Goal: Transaction & Acquisition: Purchase product/service

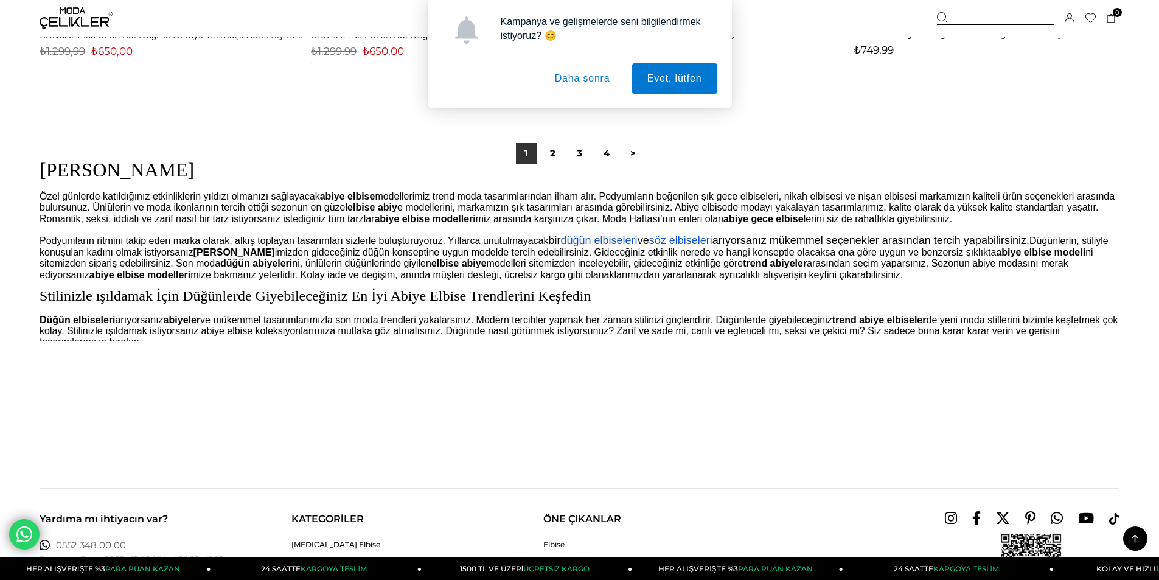
scroll to position [9061, 0]
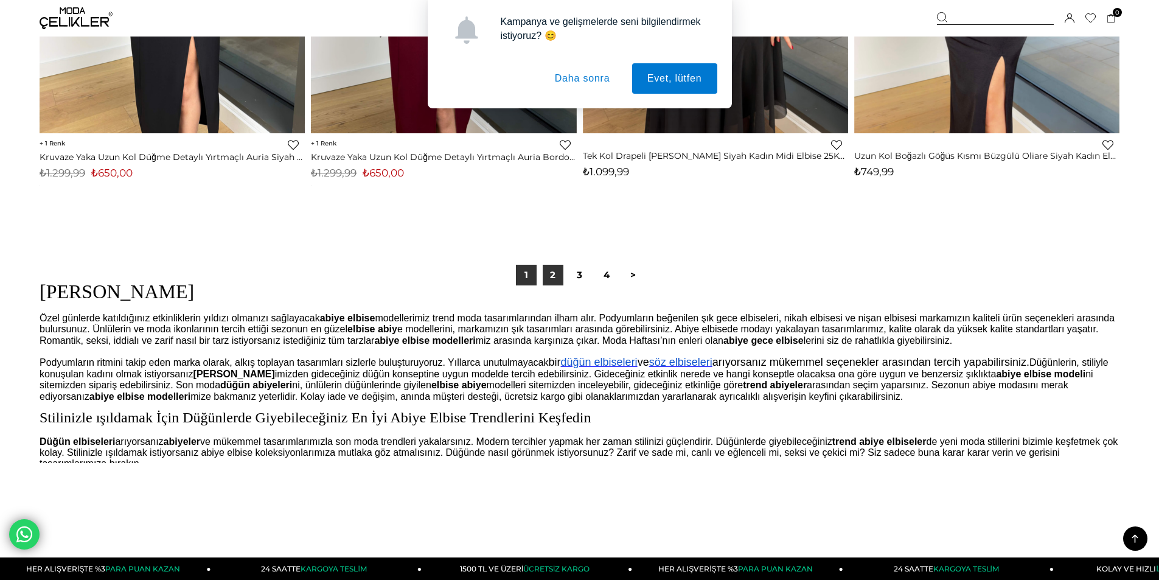
click at [550, 273] on link "2" at bounding box center [552, 275] width 21 height 21
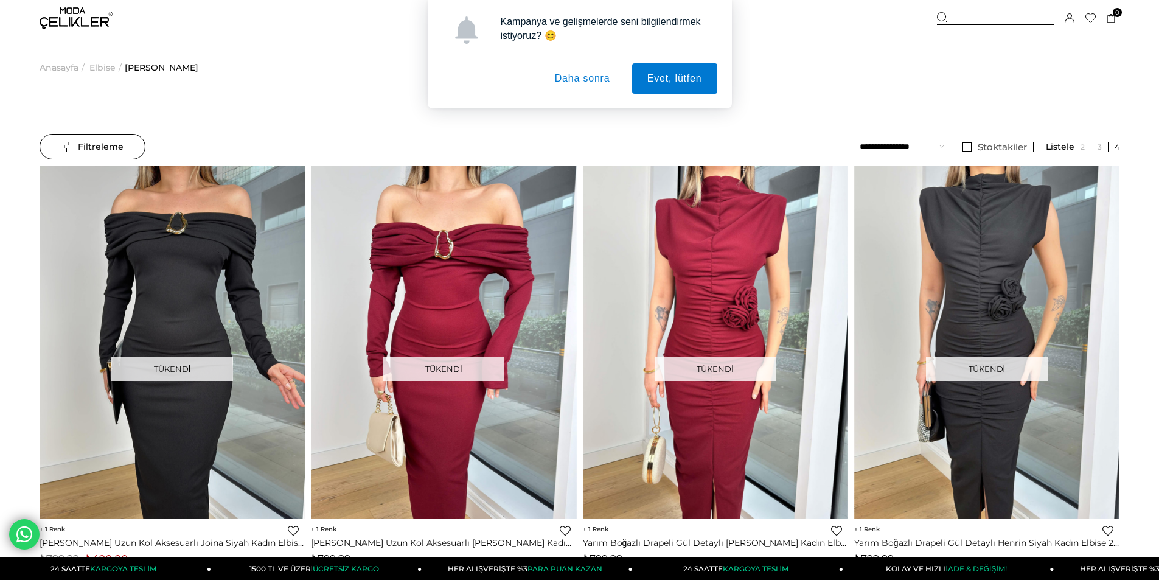
click at [584, 85] on button "Daha sonra" at bounding box center [582, 78] width 86 height 30
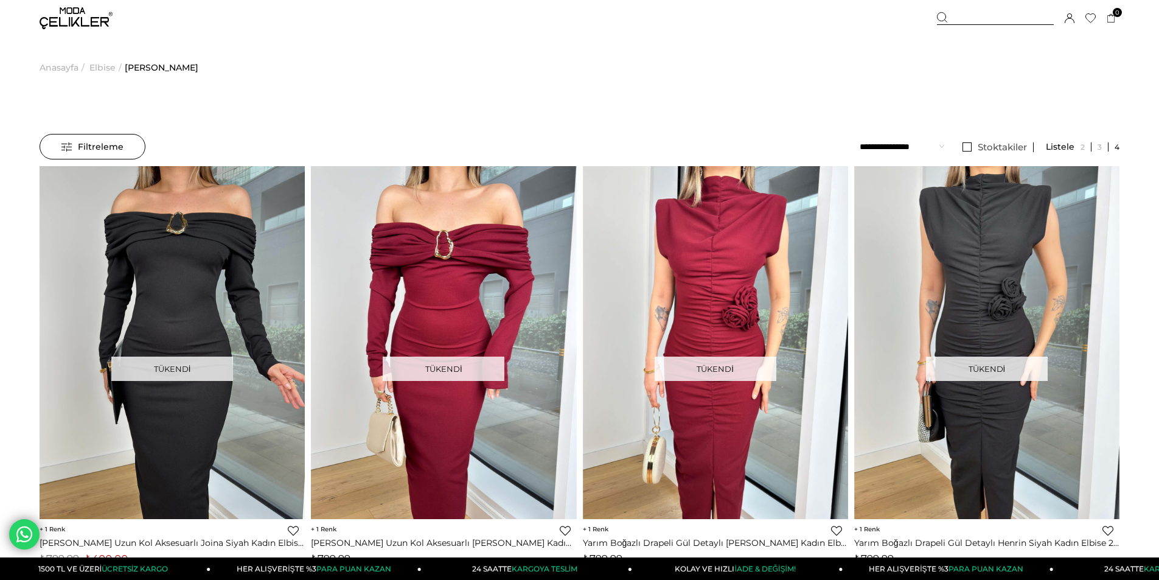
click at [56, 68] on span "Anasayfa" at bounding box center [59, 67] width 39 height 62
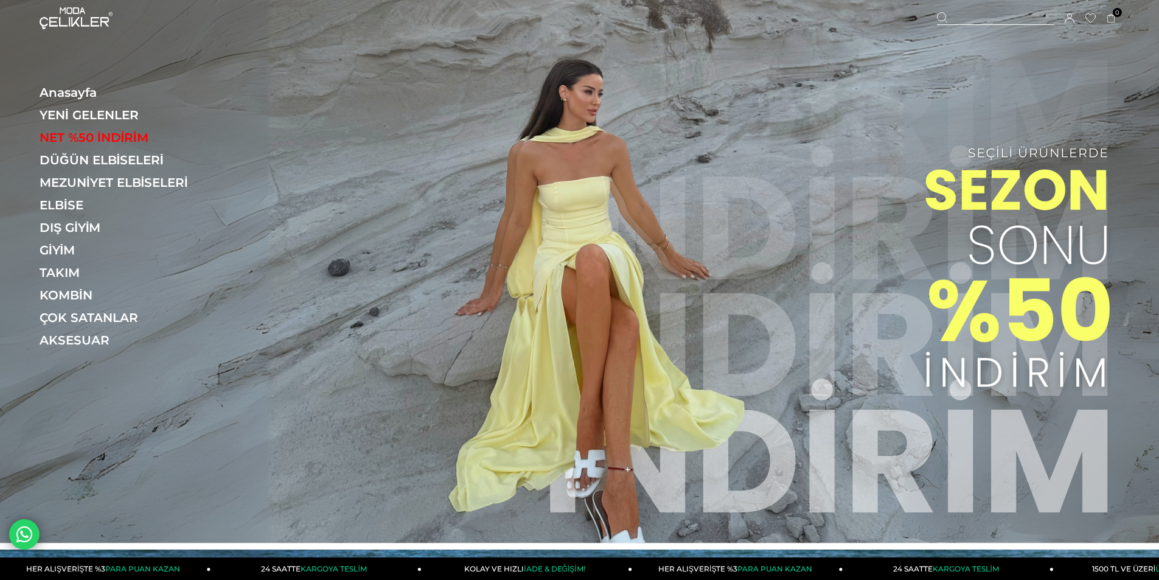
click at [568, 170] on img at bounding box center [579, 271] width 1159 height 543
click at [628, 272] on img at bounding box center [579, 271] width 1159 height 543
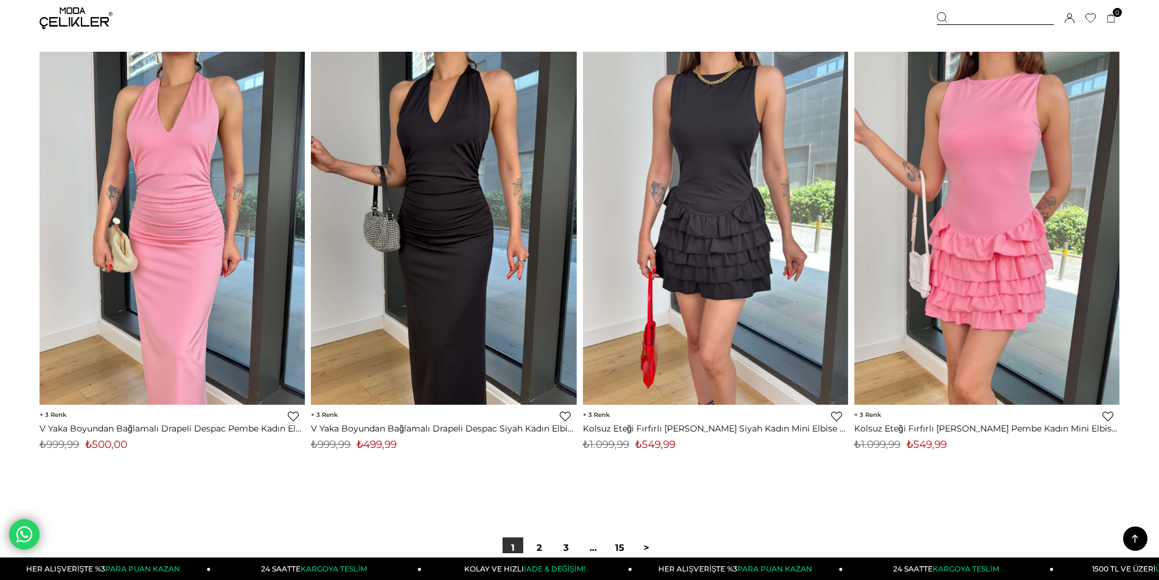
scroll to position [9001, 0]
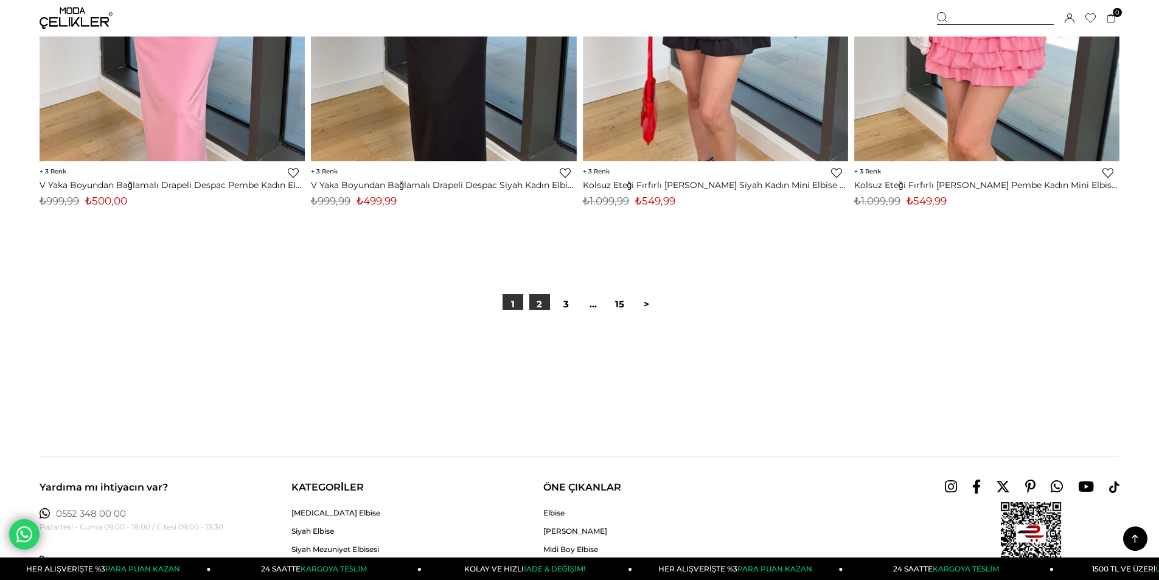
click at [544, 298] on link "2" at bounding box center [539, 304] width 21 height 21
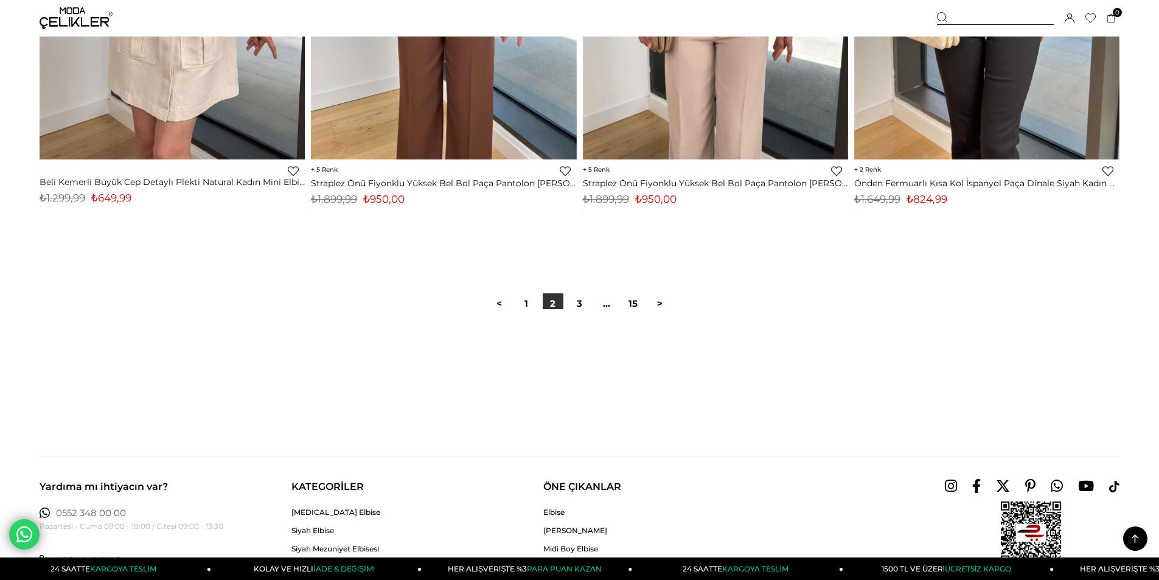
scroll to position [9001, 0]
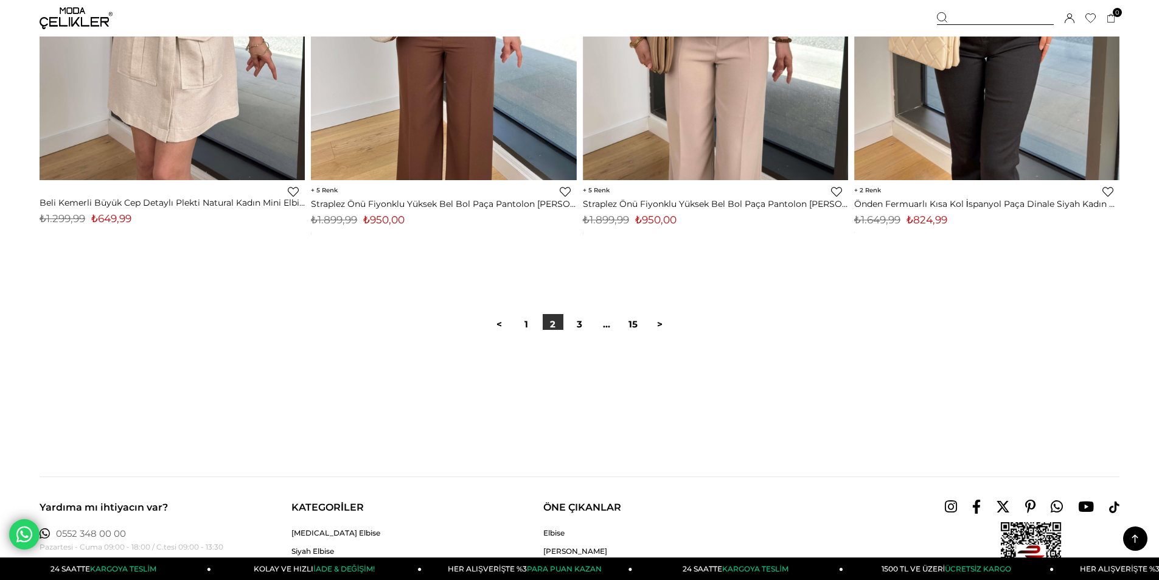
click at [574, 336] on div at bounding box center [579, 369] width 1079 height 78
click at [577, 328] on link "3" at bounding box center [579, 324] width 21 height 21
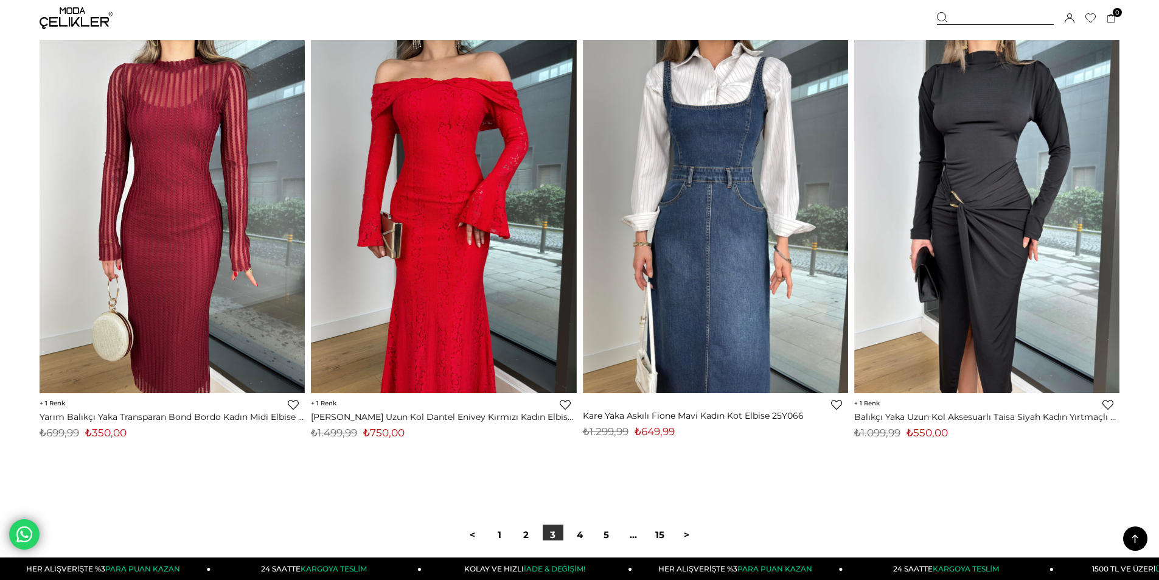
scroll to position [8697, 0]
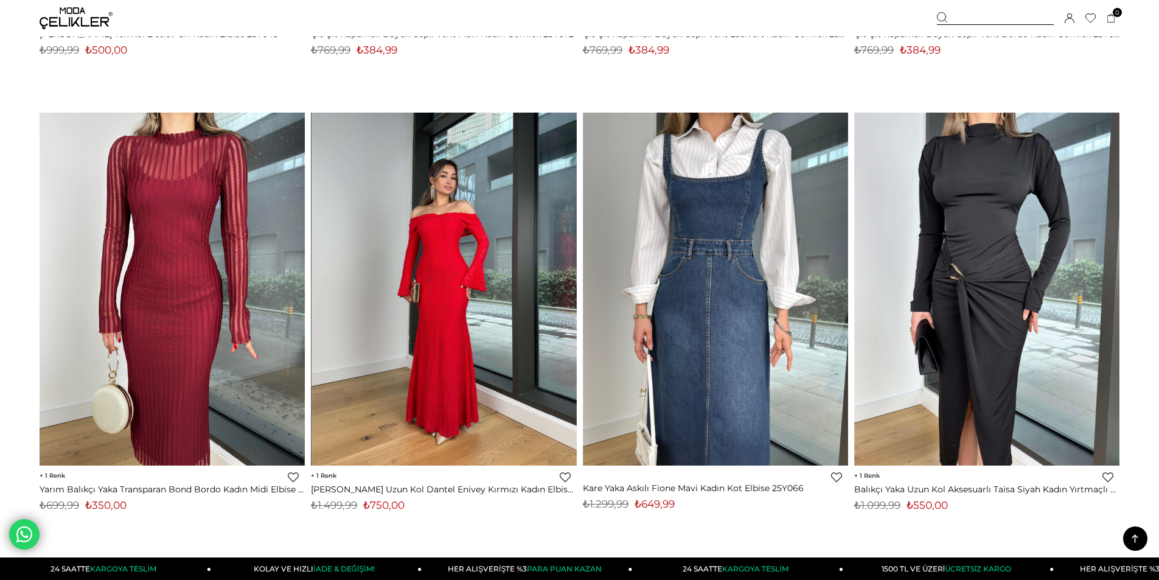
click at [486, 338] on img at bounding box center [443, 288] width 265 height 353
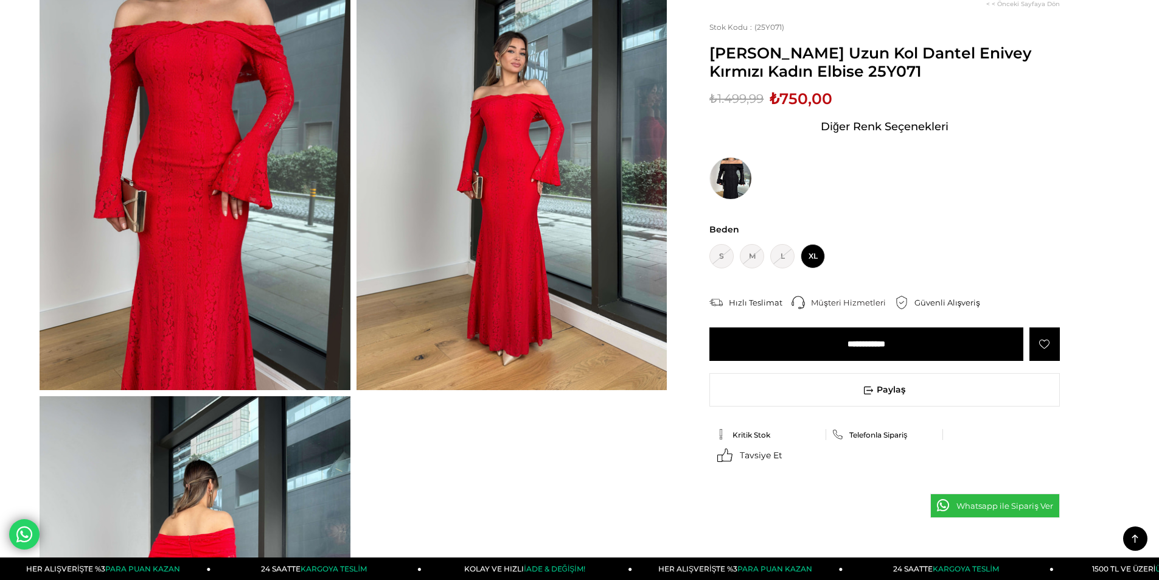
scroll to position [122, 0]
click at [740, 185] on img at bounding box center [730, 178] width 43 height 43
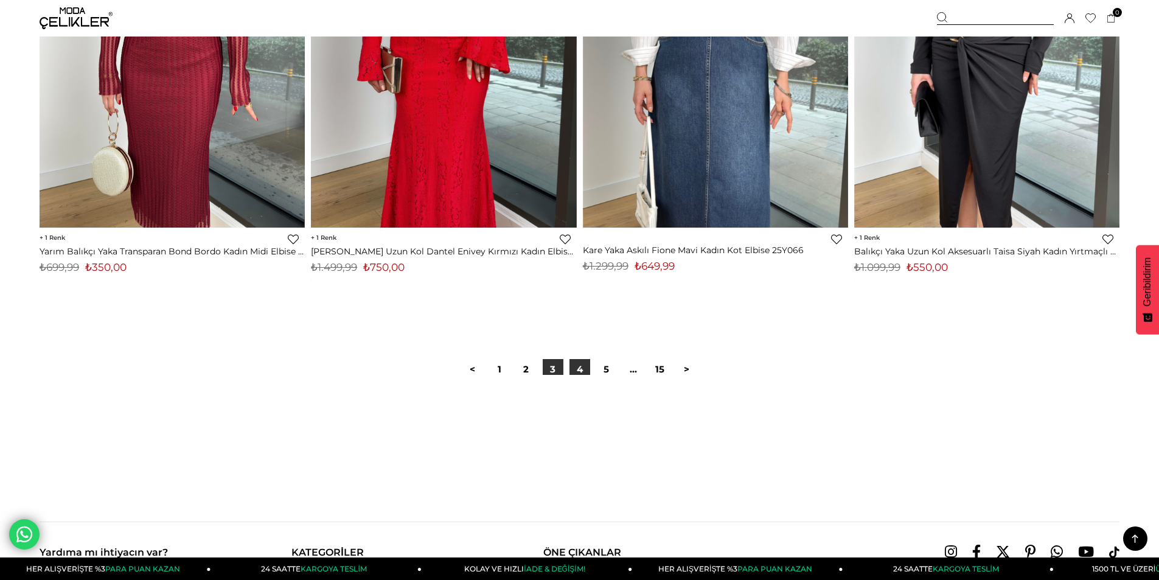
click at [577, 362] on link "4" at bounding box center [579, 369] width 21 height 21
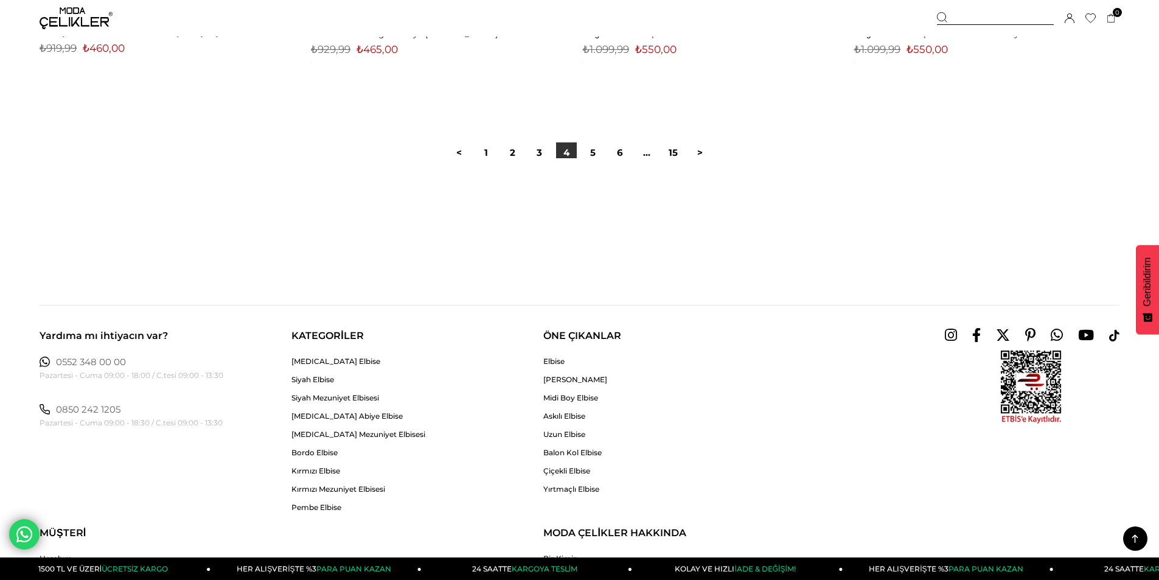
scroll to position [9183, 0]
